Goal: Find specific page/section: Find specific page/section

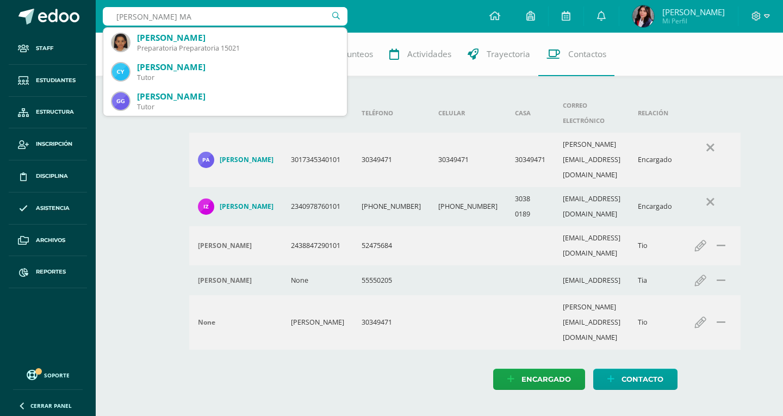
type input "Catalina MAr"
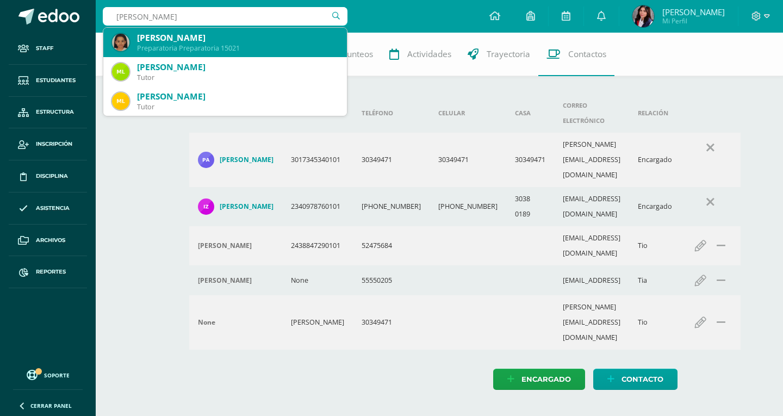
click at [228, 32] on div "Catalina Martínez Serrano Preparatoria Preparatoria 15021" at bounding box center [225, 42] width 226 height 29
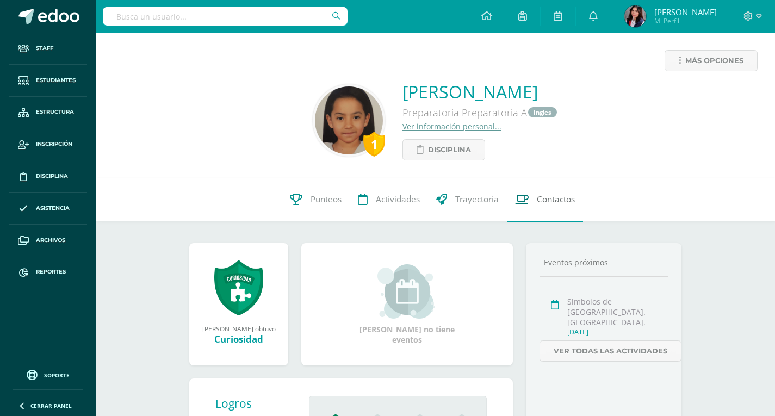
click at [555, 201] on span "Contactos" at bounding box center [556, 199] width 38 height 11
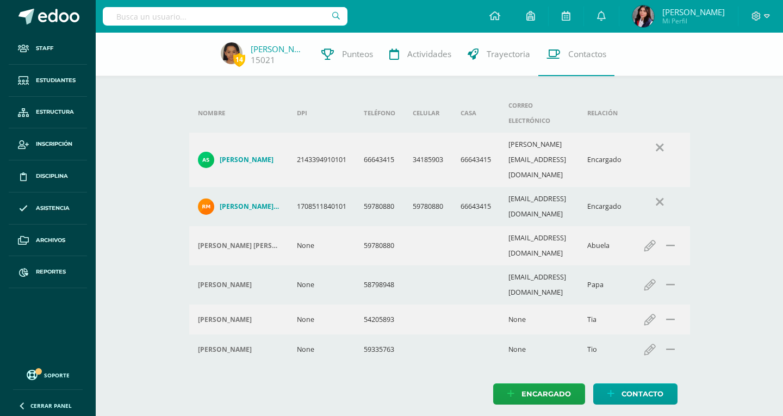
click at [209, 20] on input "text" at bounding box center [225, 16] width 245 height 18
type input "Jose Daniel o"
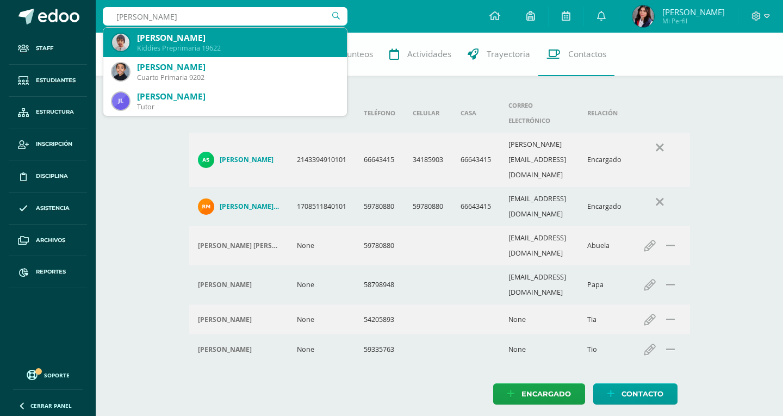
click at [238, 49] on div "Kiddies Preprimaria 19622" at bounding box center [237, 48] width 201 height 9
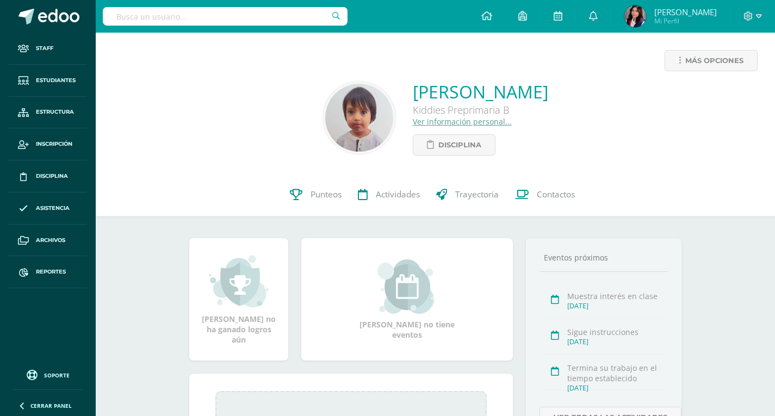
click at [545, 201] on link "Contactos" at bounding box center [545, 195] width 76 height 44
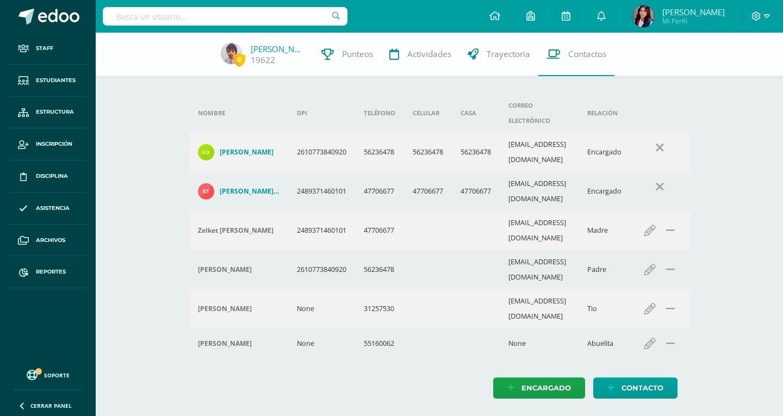
drag, startPoint x: 246, startPoint y: 11, endPoint x: 253, endPoint y: 11, distance: 7.1
click at [247, 12] on input "text" at bounding box center [225, 16] width 245 height 18
type input "[PERSON_NAME]"
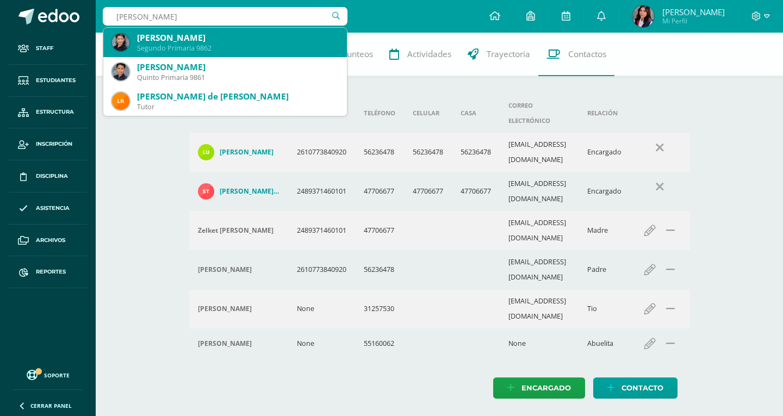
click at [220, 46] on div "Segundo Primaria 9862" at bounding box center [237, 48] width 201 height 9
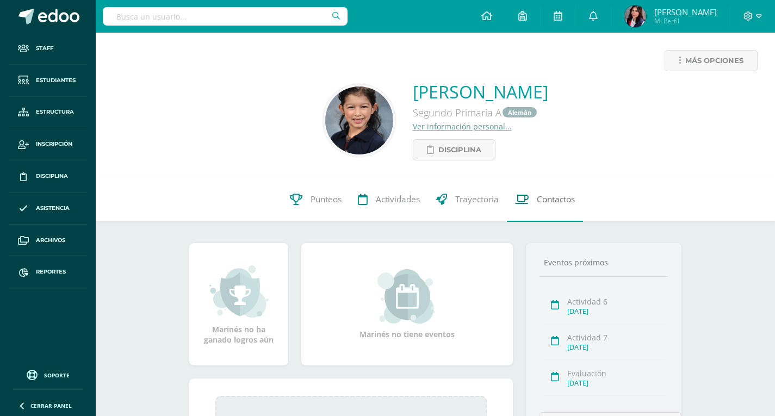
click at [548, 210] on link "Contactos" at bounding box center [545, 200] width 76 height 44
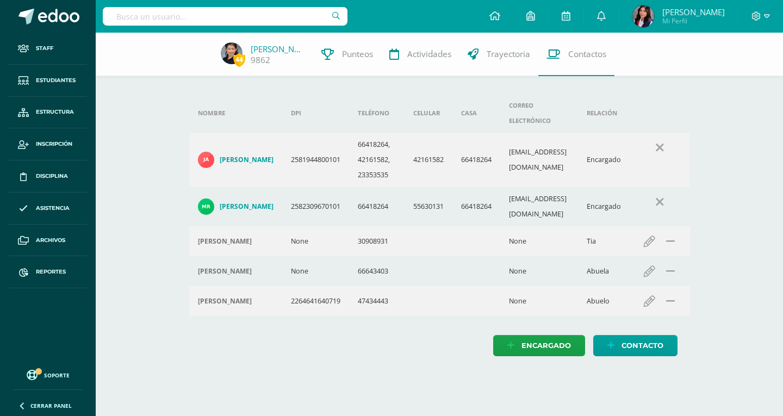
click at [234, 13] on input "text" at bounding box center [225, 16] width 245 height 18
type input "[PERSON_NAME]"
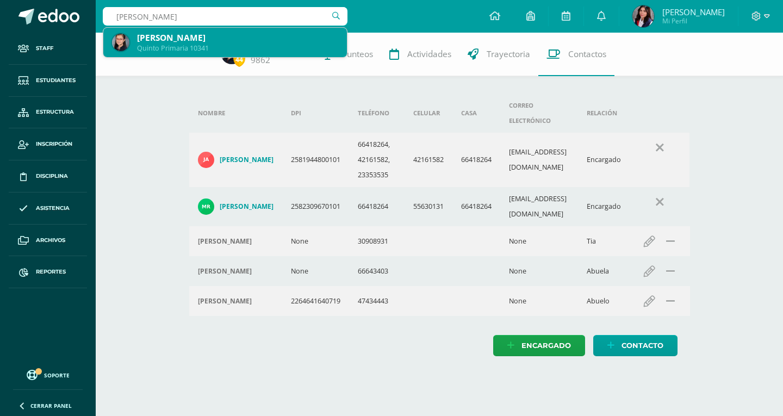
click at [235, 34] on div "Andrea Elizabeth Luna Barrientos" at bounding box center [237, 37] width 201 height 11
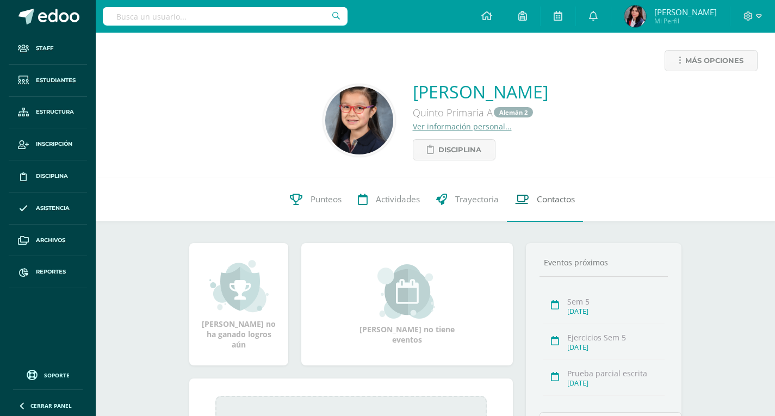
click at [536, 215] on link "Contactos" at bounding box center [545, 200] width 76 height 44
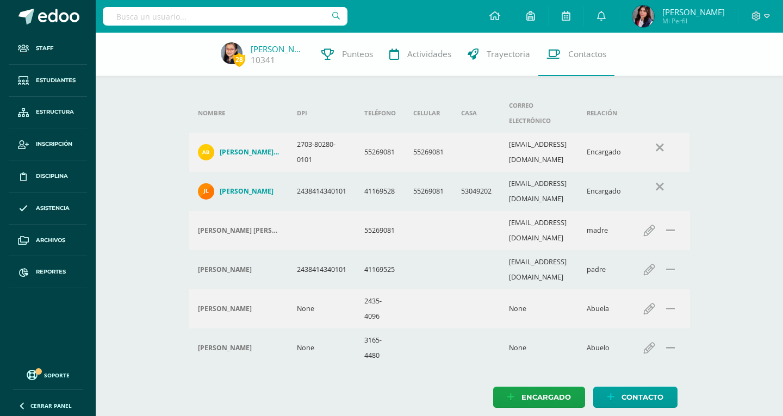
click at [278, 18] on input "text" at bounding box center [225, 16] width 245 height 18
type input "[PERSON_NAME]"
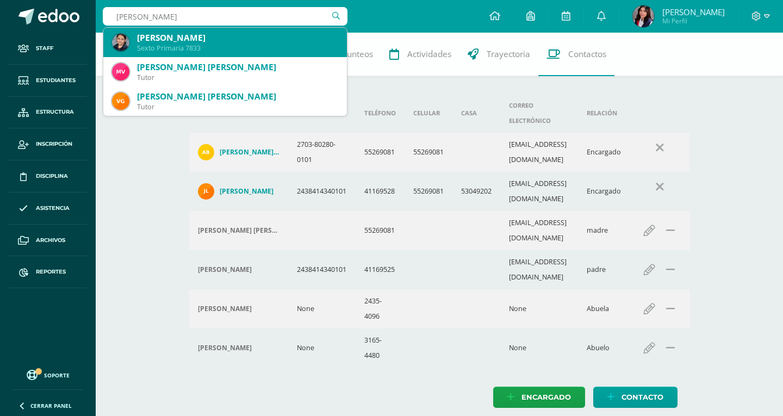
click at [233, 44] on div "Sexto Primaria 7833" at bounding box center [237, 48] width 201 height 9
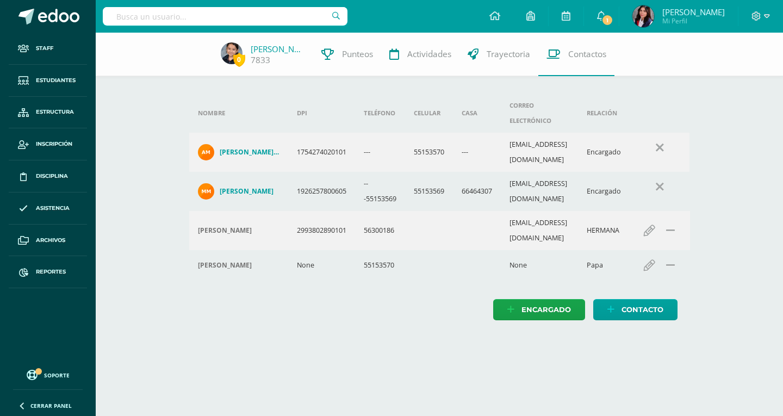
click at [159, 14] on input "text" at bounding box center [225, 16] width 245 height 18
type input "Rigoberto Velas"
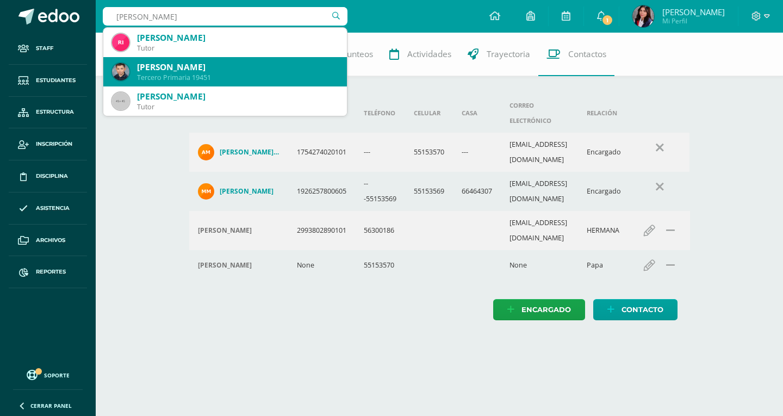
click at [171, 75] on div "Tercero Primaria 19451" at bounding box center [237, 77] width 201 height 9
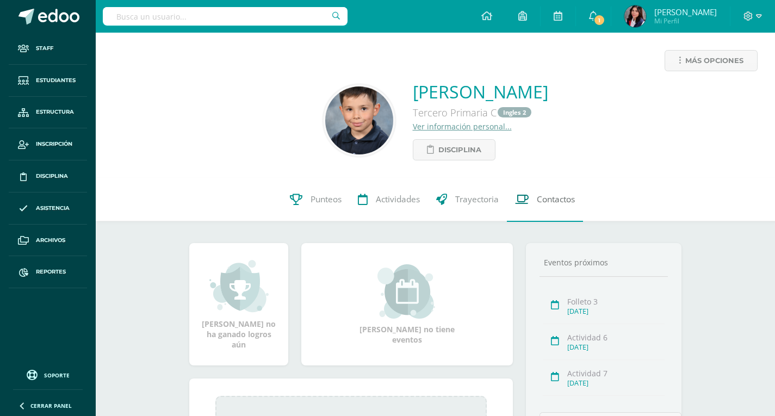
click at [564, 205] on span "Contactos" at bounding box center [556, 199] width 38 height 11
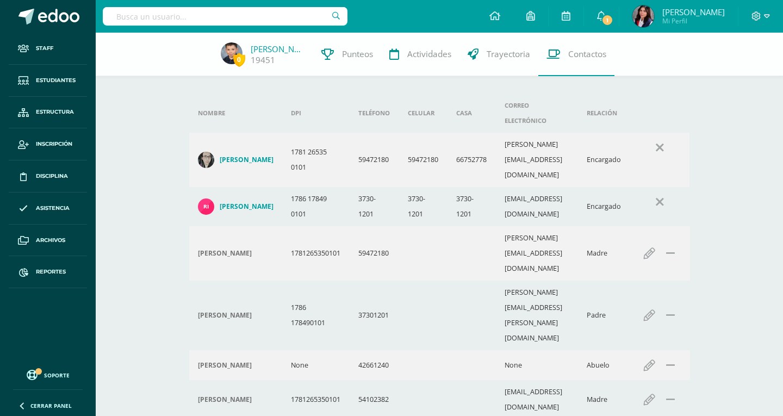
click at [194, 13] on input "text" at bounding box center [225, 16] width 245 height 18
type input "Ricardo Ruiz"
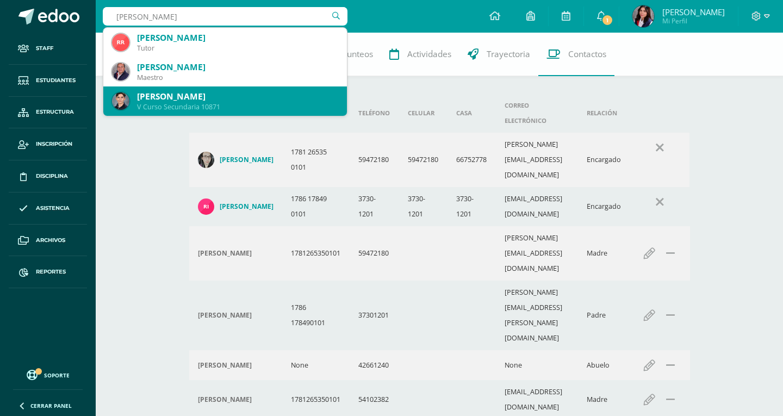
click at [221, 98] on div "[PERSON_NAME]" at bounding box center [237, 96] width 201 height 11
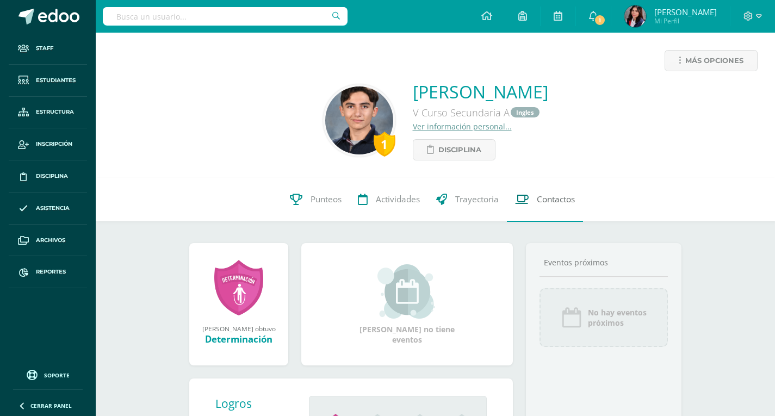
click at [574, 194] on span "Contactos" at bounding box center [556, 199] width 38 height 11
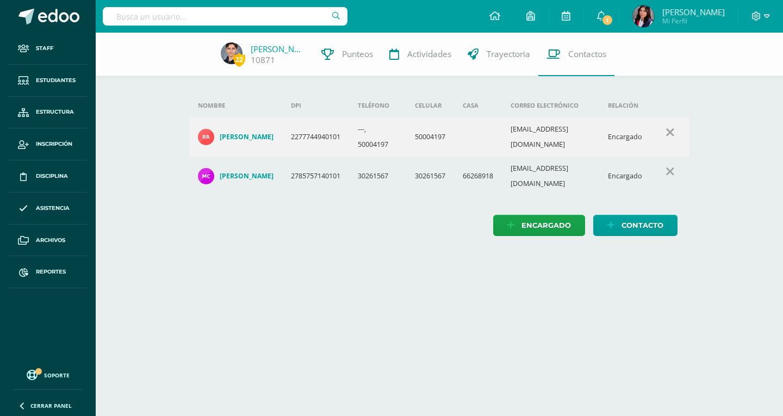
click at [223, 15] on input "text" at bounding box center [225, 16] width 245 height 18
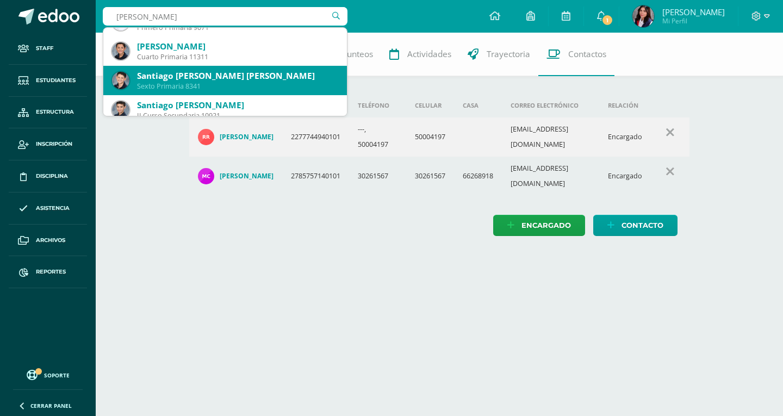
scroll to position [218, 0]
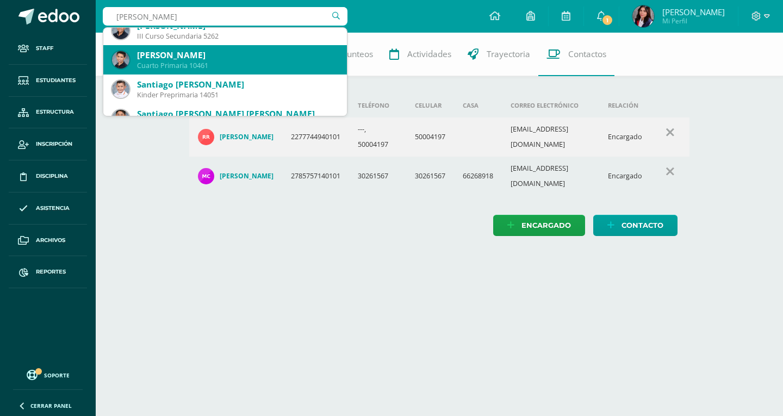
type input "Santizo"
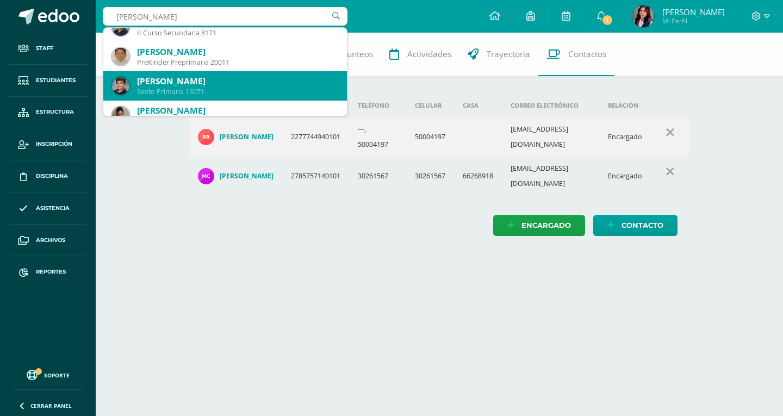
scroll to position [707, 0]
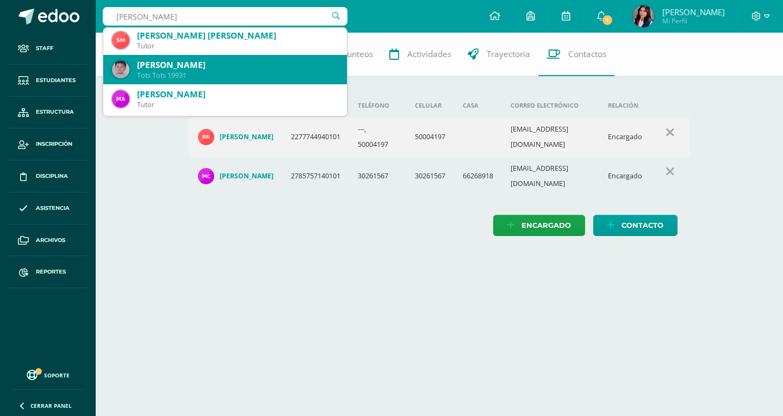
click at [200, 80] on div "Andrés Ignacio Santizo Medina Tots Tots 19931" at bounding box center [225, 69] width 226 height 29
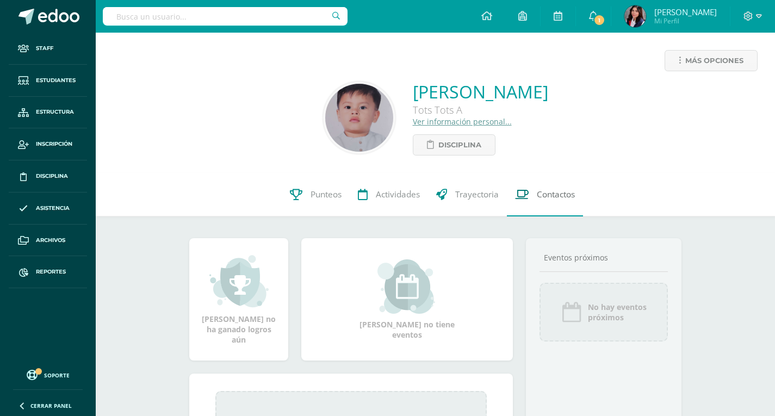
click at [554, 197] on span "Contactos" at bounding box center [556, 194] width 38 height 11
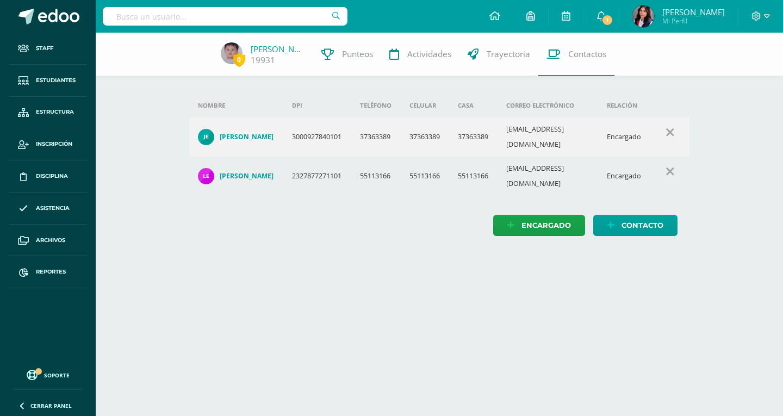
click at [172, 15] on input "text" at bounding box center [225, 16] width 245 height 18
click at [170, 18] on input "text" at bounding box center [225, 16] width 245 height 18
type input "[PERSON_NAME]"
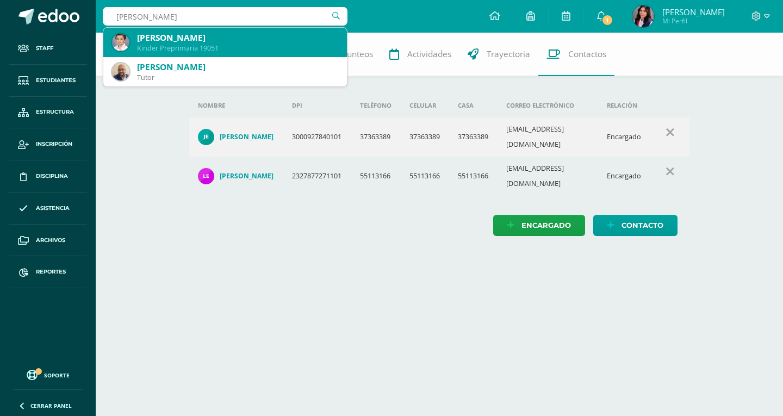
click at [151, 49] on div "Kinder Preprimaria 19051" at bounding box center [237, 48] width 201 height 9
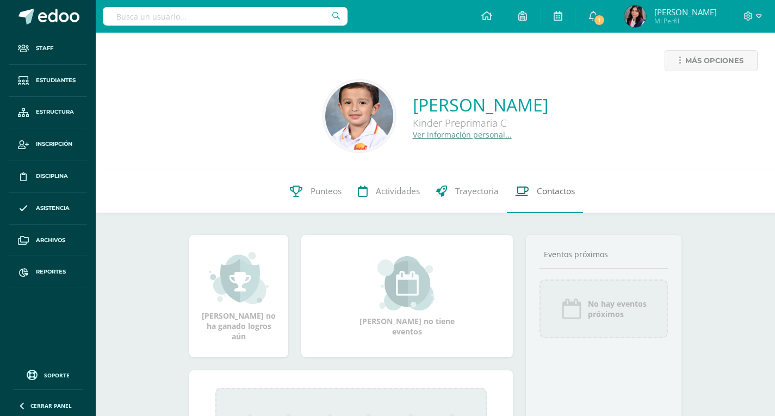
click at [556, 208] on link "Contactos" at bounding box center [545, 192] width 76 height 44
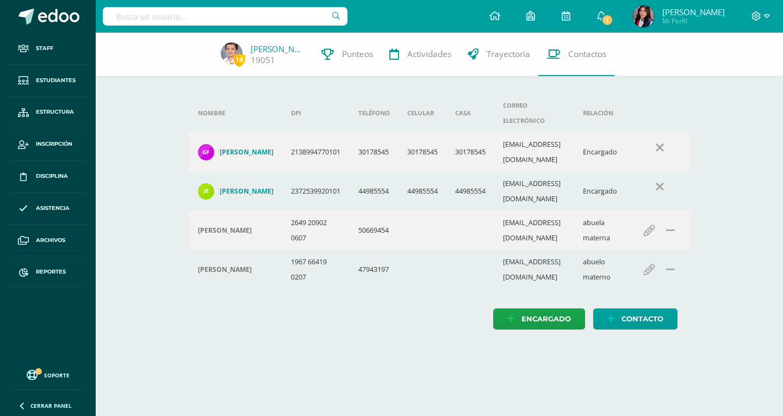
click at [217, 20] on input "text" at bounding box center [225, 16] width 245 height 18
type input "Chavarria"
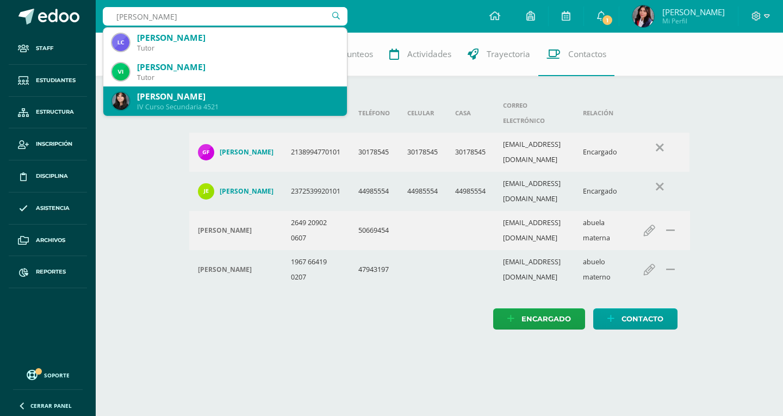
click at [178, 95] on div "Andrea Chavarria Escobar" at bounding box center [237, 96] width 201 height 11
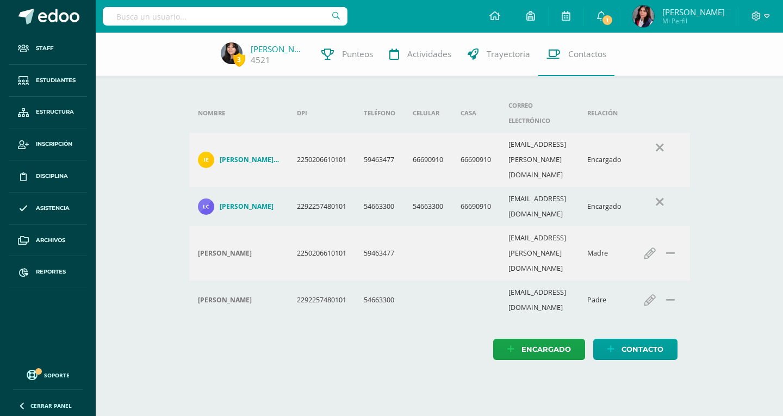
click at [169, 16] on input "text" at bounding box center [225, 16] width 245 height 18
type input "[PERSON_NAME]"
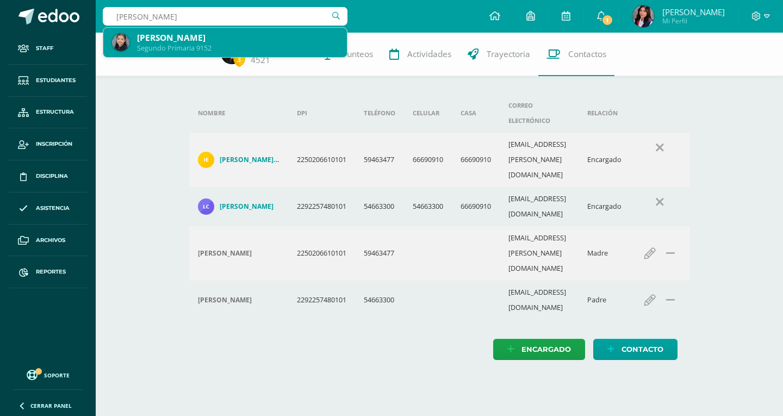
click at [164, 41] on div "Emma Rivers Larrave" at bounding box center [237, 37] width 201 height 11
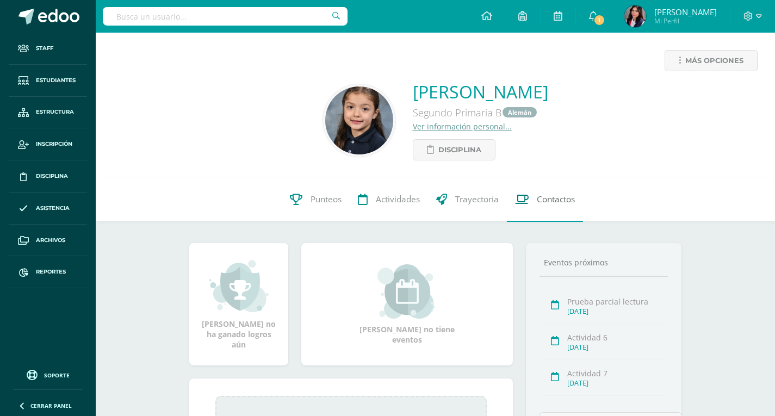
click at [545, 201] on span "Contactos" at bounding box center [556, 199] width 38 height 11
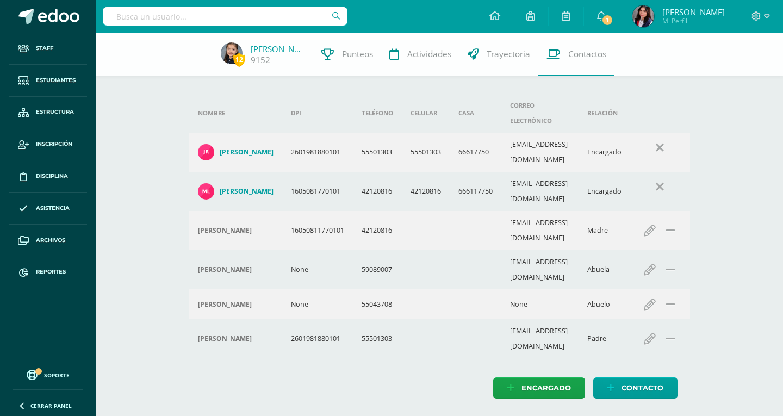
click at [221, 10] on input "text" at bounding box center [225, 16] width 245 height 18
type input "Cataliana Azur"
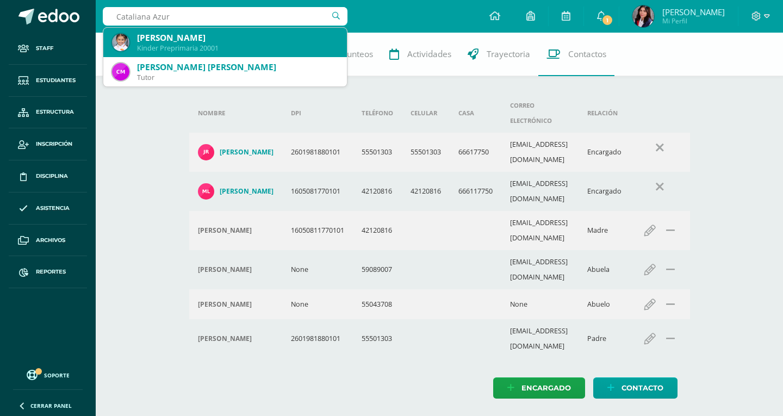
drag, startPoint x: 236, startPoint y: 35, endPoint x: 315, endPoint y: 83, distance: 92.2
click at [237, 35] on div "[PERSON_NAME]" at bounding box center [237, 37] width 201 height 11
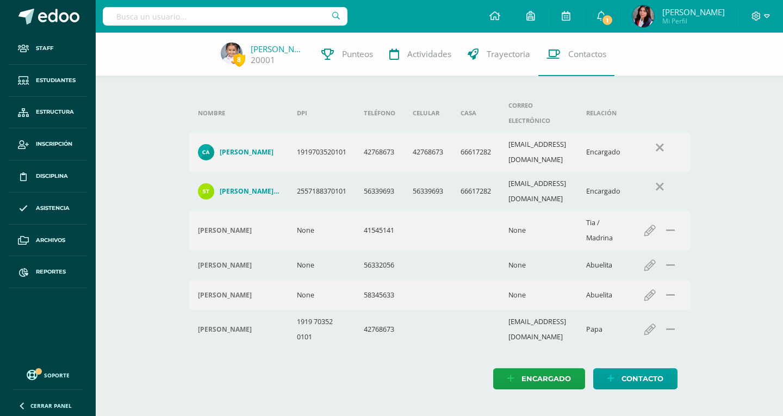
click at [212, 22] on input "text" at bounding box center [225, 16] width 245 height 18
type input "[PERSON_NAME]"
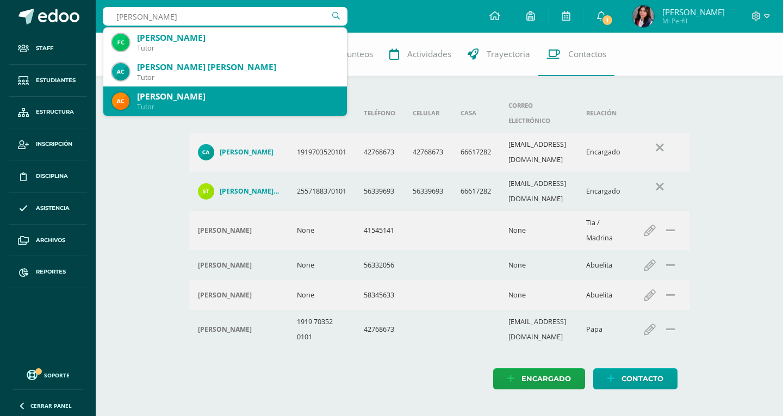
scroll to position [29, 0]
click at [206, 104] on div "Kinder Preprimaria 14041" at bounding box center [237, 106] width 201 height 9
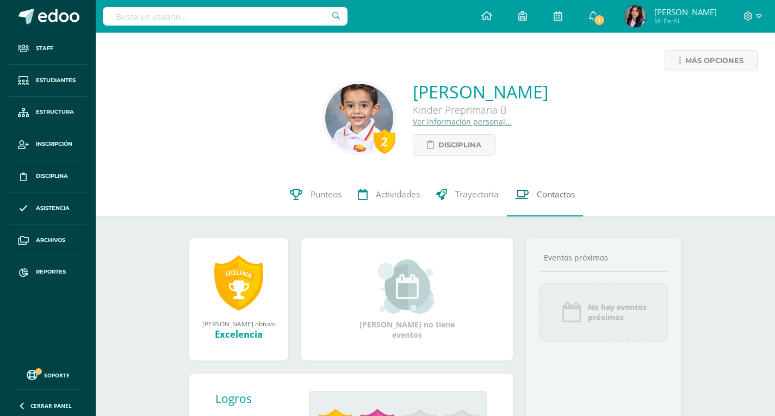
click at [556, 209] on link "Contactos" at bounding box center [545, 195] width 76 height 44
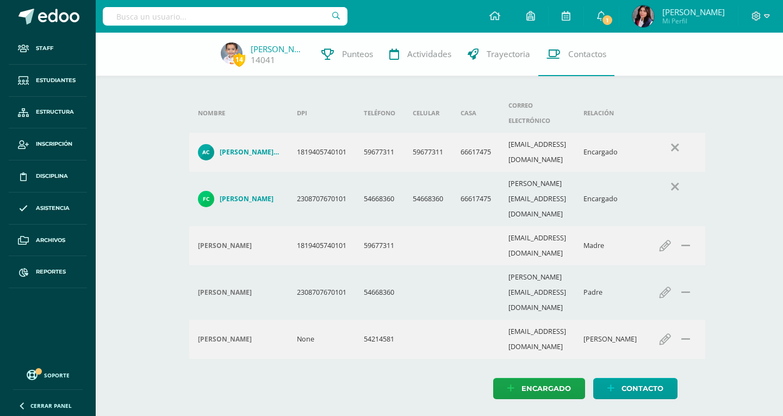
click at [215, 1] on div at bounding box center [225, 16] width 245 height 33
click at [221, 12] on input "text" at bounding box center [225, 16] width 245 height 18
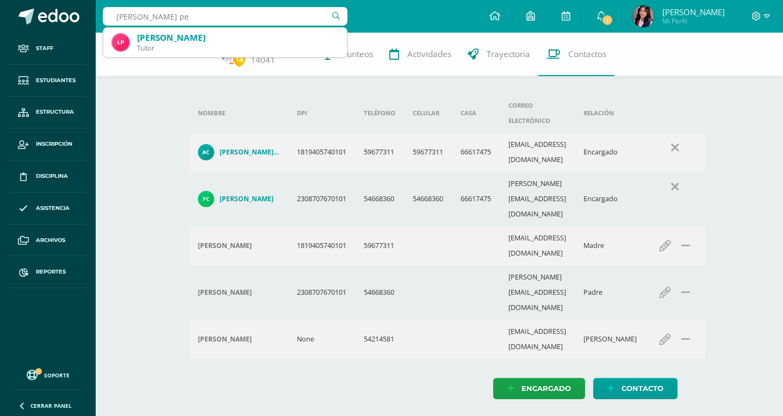
type input "[PERSON_NAME] p"
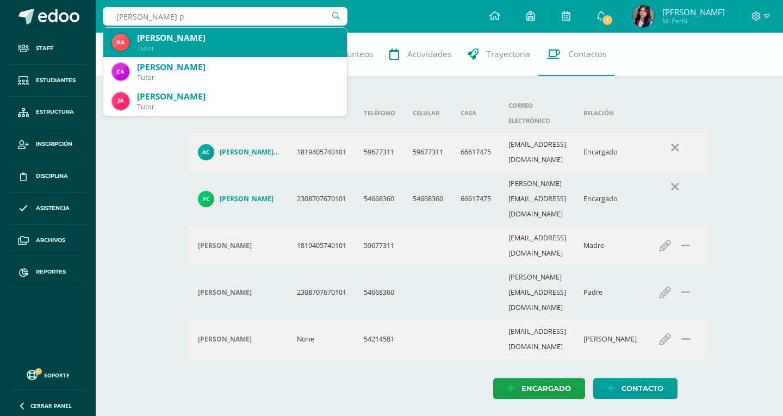
scroll to position [109, 0]
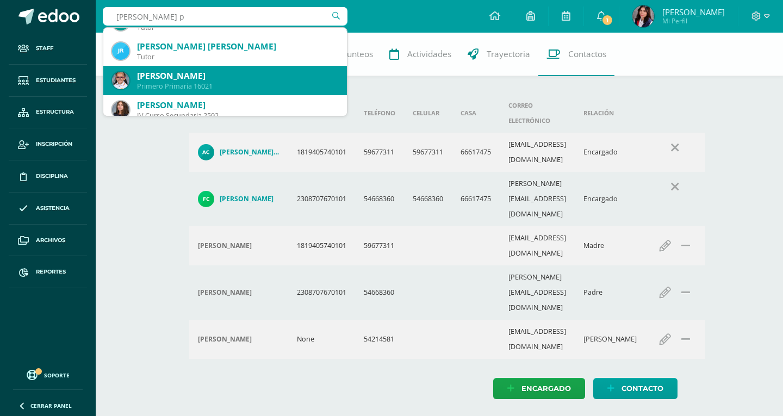
click at [197, 83] on div "Primero Primaria 16021" at bounding box center [237, 86] width 201 height 9
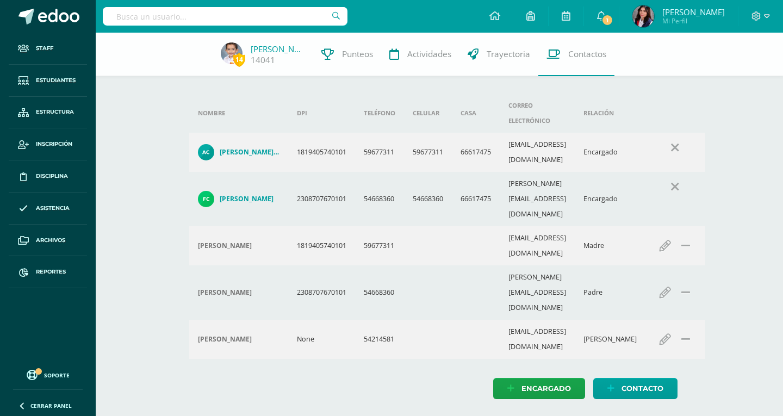
click at [195, 17] on input "text" at bounding box center [225, 16] width 245 height 18
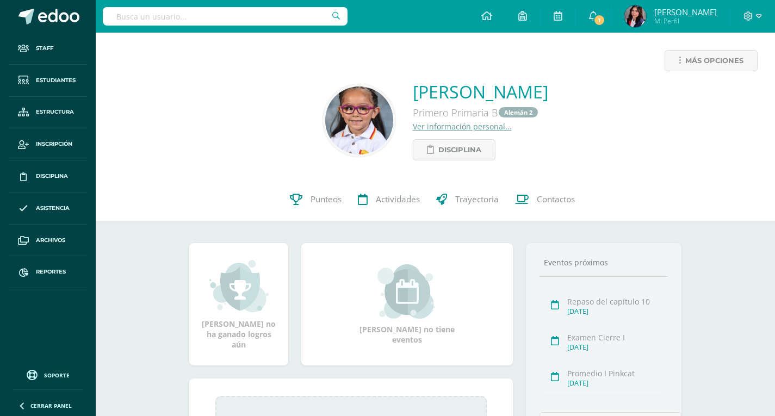
click at [195, 18] on input "text" at bounding box center [225, 16] width 245 height 18
type input "Azurdia"
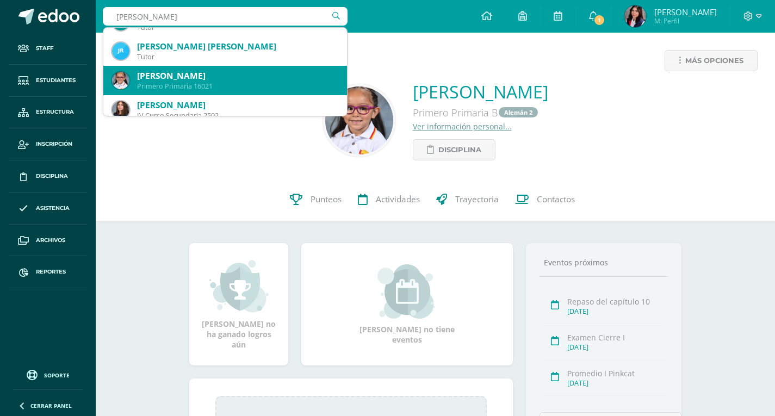
scroll to position [163, 0]
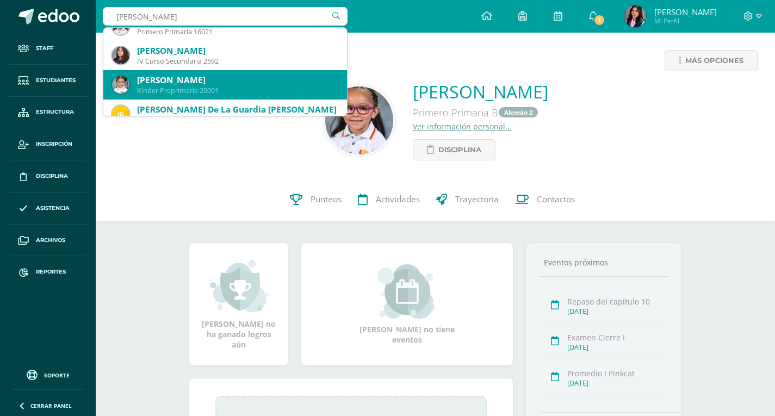
click at [241, 90] on div "Kinder Preprimaria 20001" at bounding box center [237, 90] width 201 height 9
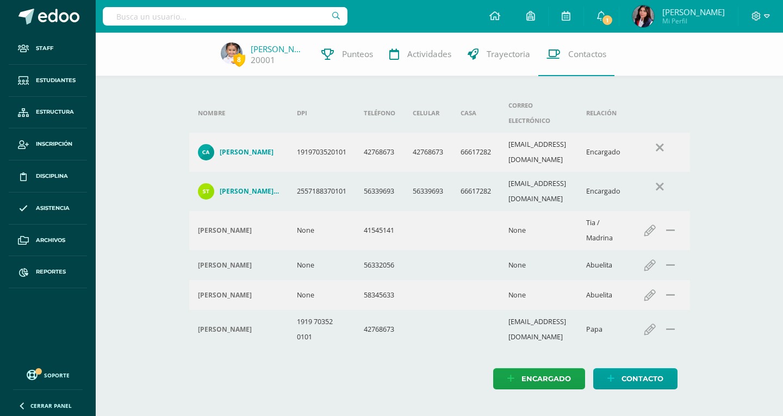
click at [276, 19] on input "text" at bounding box center [225, 16] width 245 height 18
type input "[PERSON_NAME]"
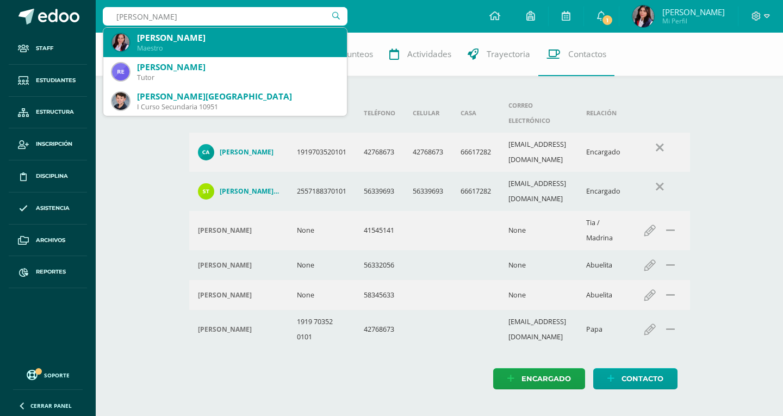
click at [234, 33] on div "[PERSON_NAME]" at bounding box center [237, 37] width 201 height 11
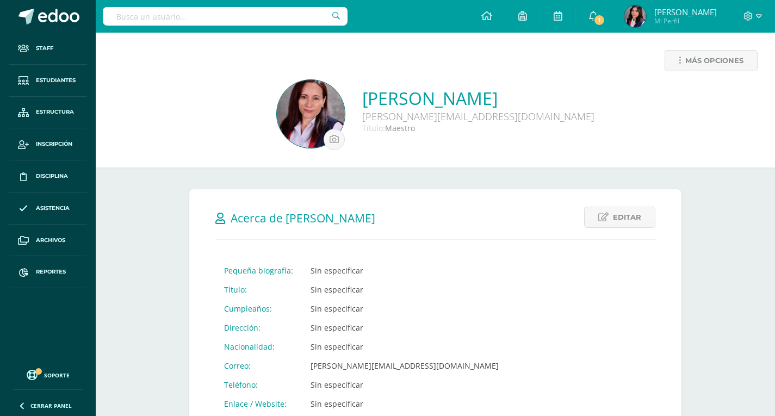
click at [165, 17] on input "text" at bounding box center [225, 16] width 245 height 18
type input "Polanco Auino"
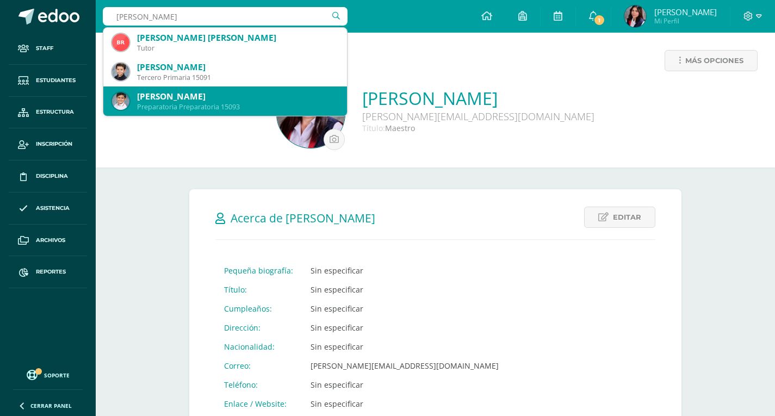
drag, startPoint x: 221, startPoint y: 86, endPoint x: 225, endPoint y: 93, distance: 8.0
click at [225, 93] on span "Brenda Azucena Aquino Gómez de Polanco Tutor Rony Alfredo Polanco Aquino Tercer…" at bounding box center [225, 72] width 244 height 88
click at [225, 93] on div "[PERSON_NAME] [PERSON_NAME]" at bounding box center [237, 96] width 201 height 11
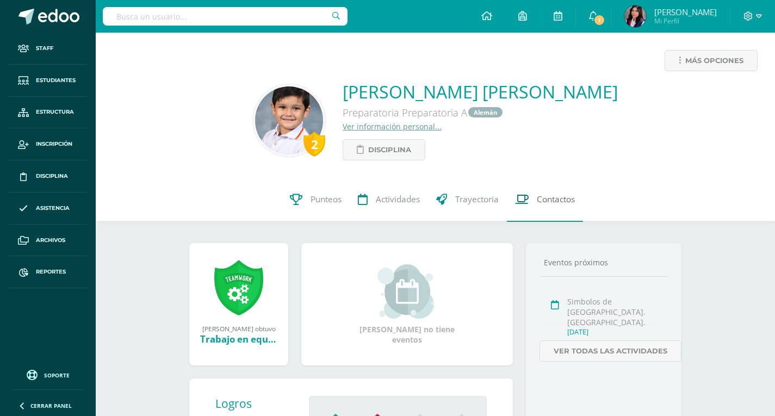
click at [556, 204] on span "Contactos" at bounding box center [556, 199] width 38 height 11
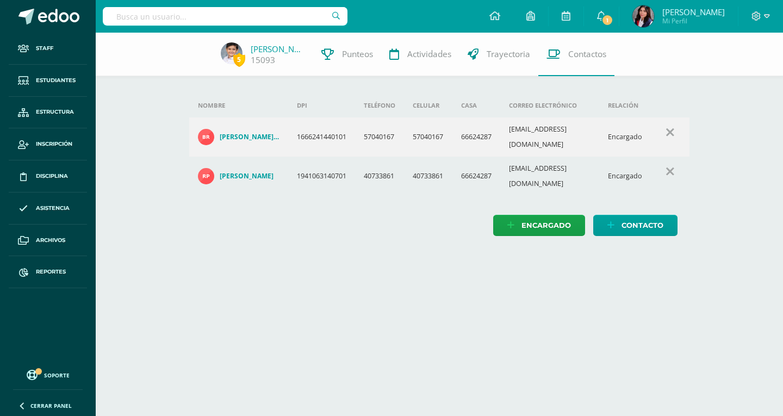
click at [206, 22] on input "text" at bounding box center [225, 16] width 245 height 18
type input "consta"
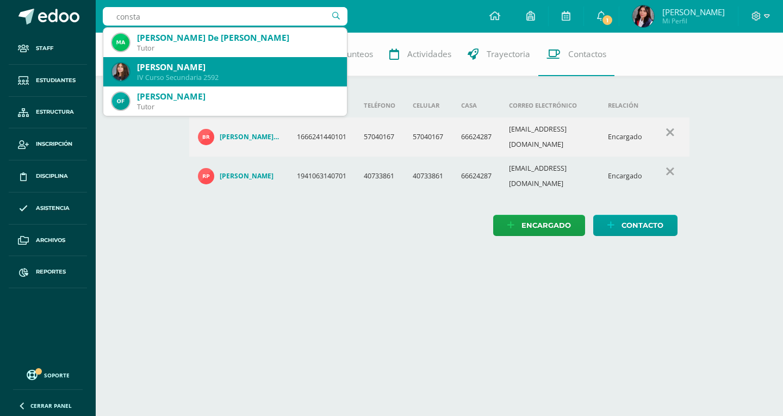
click at [196, 66] on div "[PERSON_NAME]" at bounding box center [237, 66] width 201 height 11
